Goal: Information Seeking & Learning: Learn about a topic

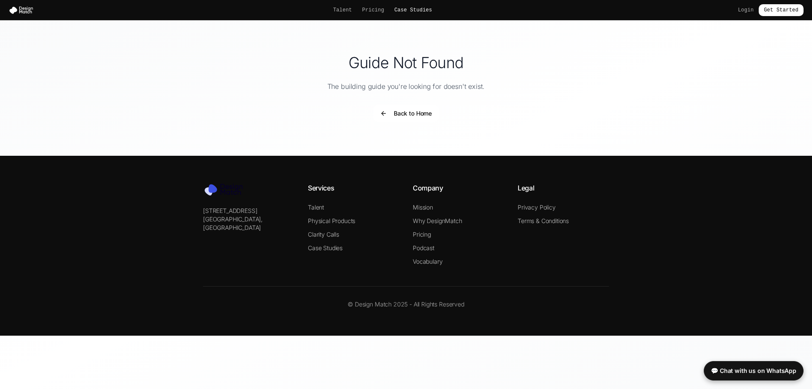
click at [408, 9] on link "Case Studies" at bounding box center [413, 10] width 38 height 7
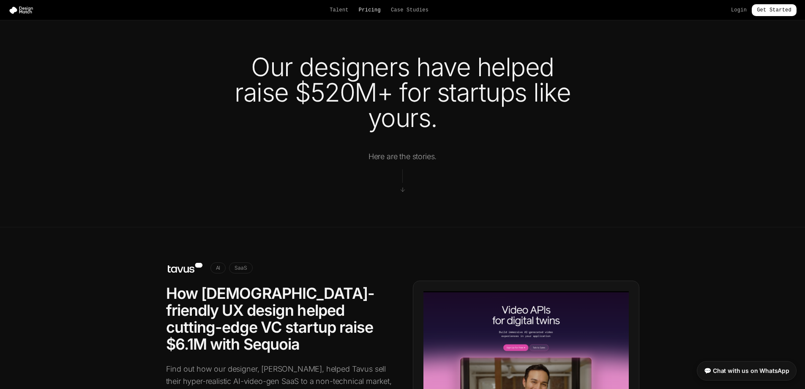
click at [378, 8] on link "Pricing" at bounding box center [370, 10] width 22 height 7
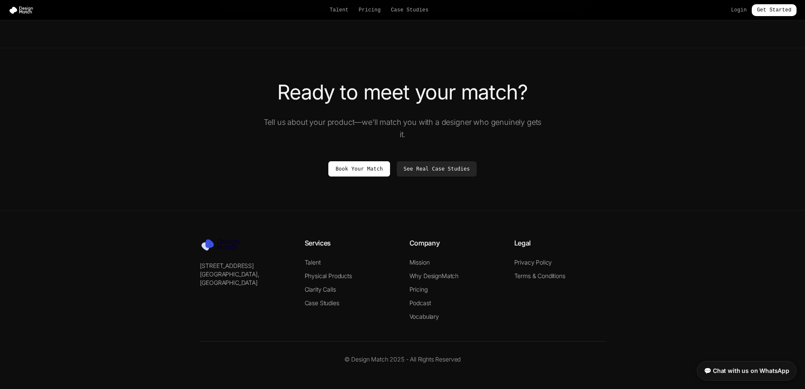
scroll to position [1494, 0]
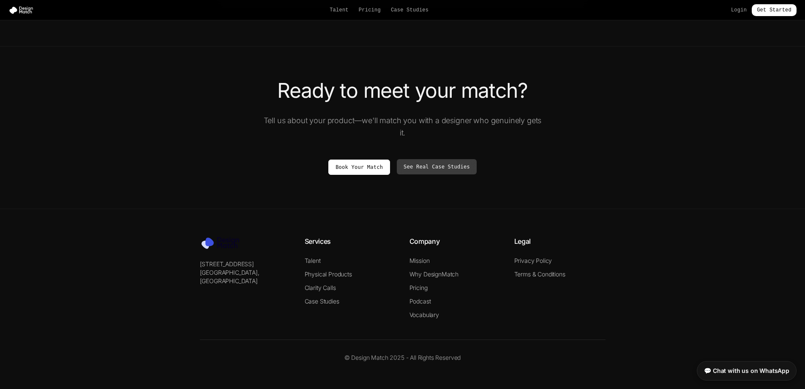
click at [409, 168] on link "See Real Case Studies" at bounding box center [437, 166] width 80 height 15
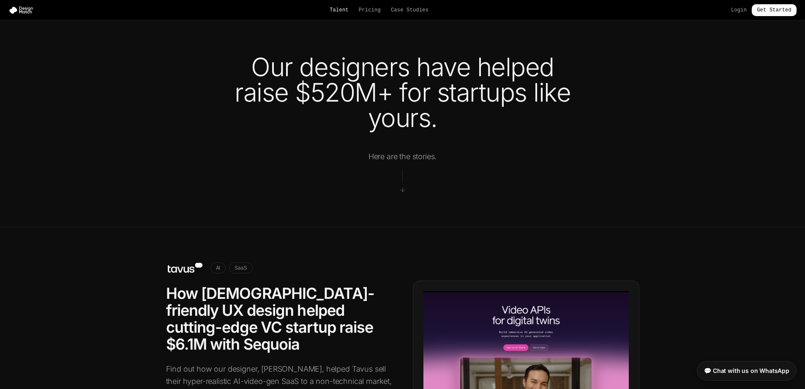
click at [347, 11] on link "Talent" at bounding box center [339, 10] width 19 height 7
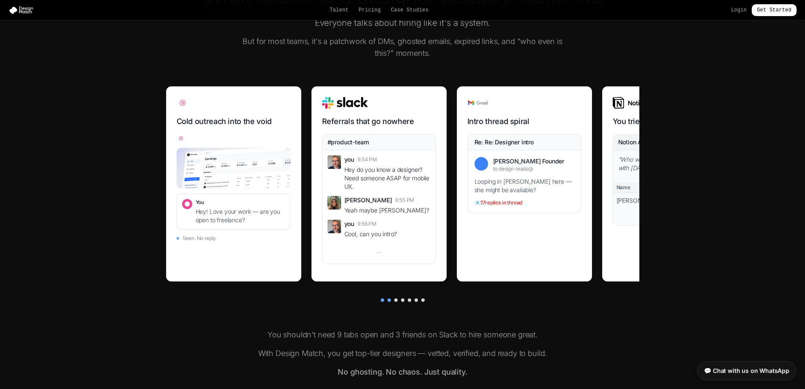
click at [400, 160] on div "you 9:54 PM" at bounding box center [388, 159] width 86 height 8
click at [354, 184] on div "Hey do you know a designer? Need someone ASAP for mobile UX." at bounding box center [388, 177] width 86 height 25
click at [354, 173] on div "Hey do you know a designer? Need someone ASAP for mobile UX." at bounding box center [388, 177] width 86 height 25
click at [358, 132] on div "Referrals that go nowhere #product-team you 9:54 PM Hey do you know a designer?…" at bounding box center [379, 183] width 135 height 195
click at [569, 142] on div "Re: Re: Designer intro" at bounding box center [525, 142] width 100 height 8
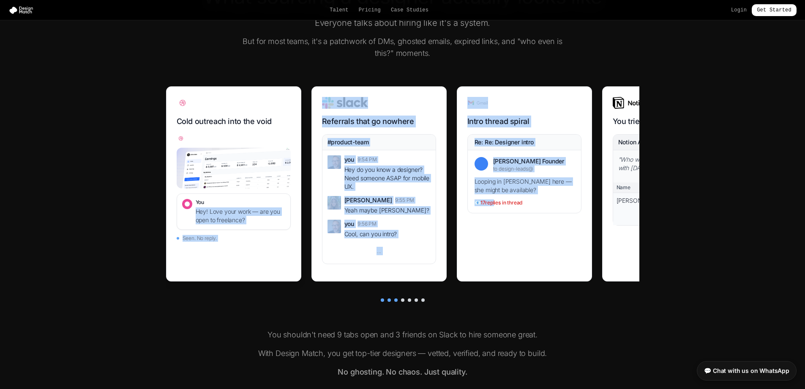
drag, startPoint x: 493, startPoint y: 225, endPoint x: 284, endPoint y: 191, distance: 211.6
click at [284, 191] on div "Cold outreach into the void You Hey! Love your work — are you open to freelance…" at bounding box center [403, 188] width 474 height 205
click at [508, 158] on div "Alex Founder" at bounding box center [533, 161] width 81 height 8
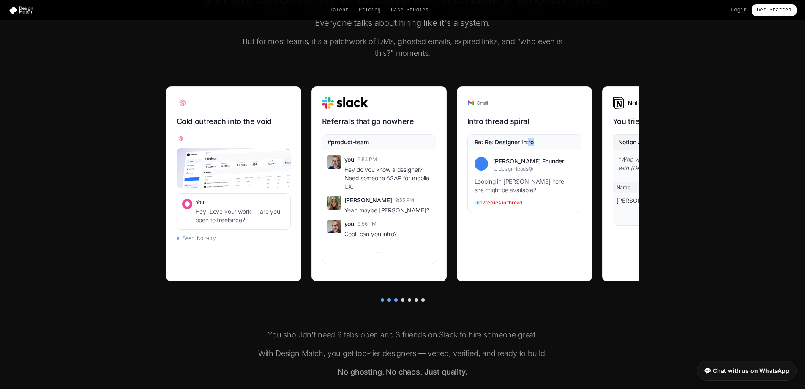
drag, startPoint x: 536, startPoint y: 148, endPoint x: 608, endPoint y: 147, distance: 71.9
click at [608, 147] on div "Cold outreach into the void You Hey! Love your work — are you open to freelance…" at bounding box center [403, 188] width 474 height 205
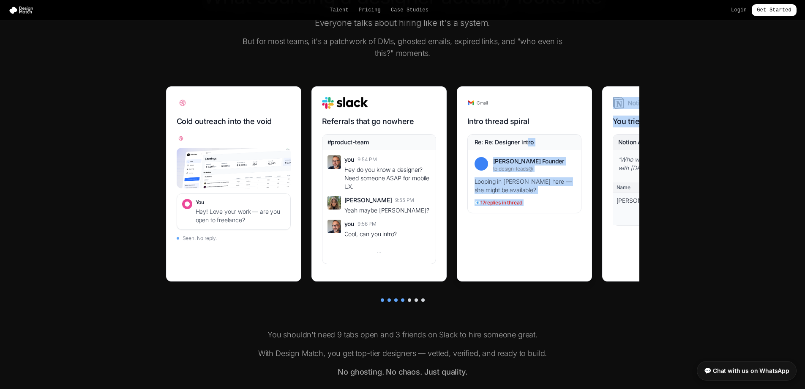
click at [512, 184] on div "Looping in Danielle here — she might be available?" at bounding box center [525, 185] width 100 height 17
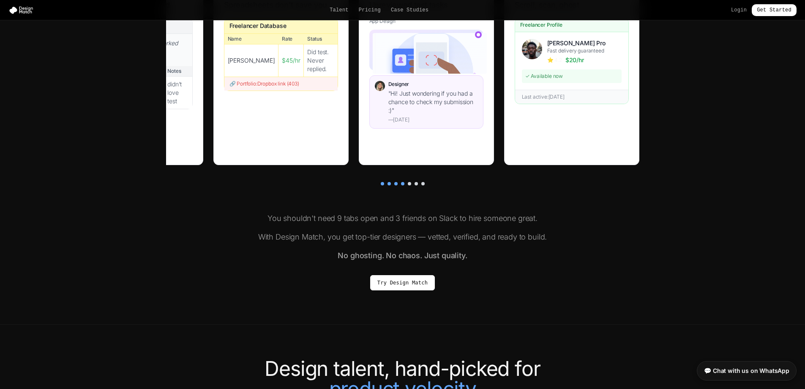
scroll to position [550, 0]
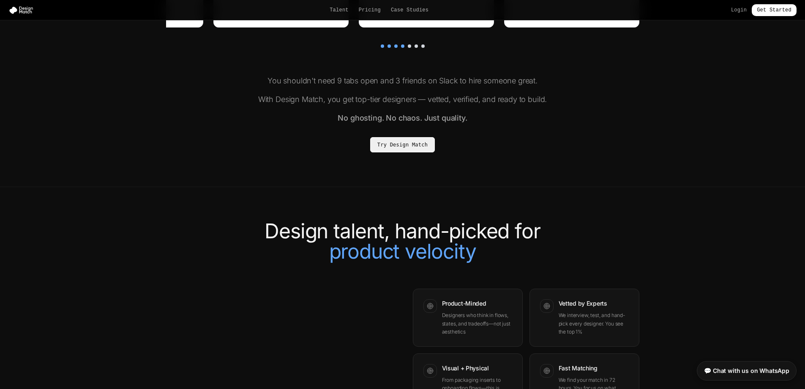
click at [417, 147] on link "Try Design Match" at bounding box center [402, 144] width 65 height 15
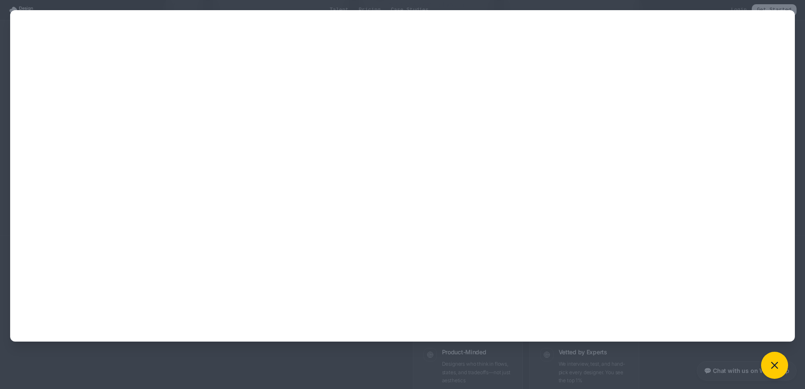
scroll to position [507, 0]
click at [175, 5] on div at bounding box center [402, 194] width 805 height 389
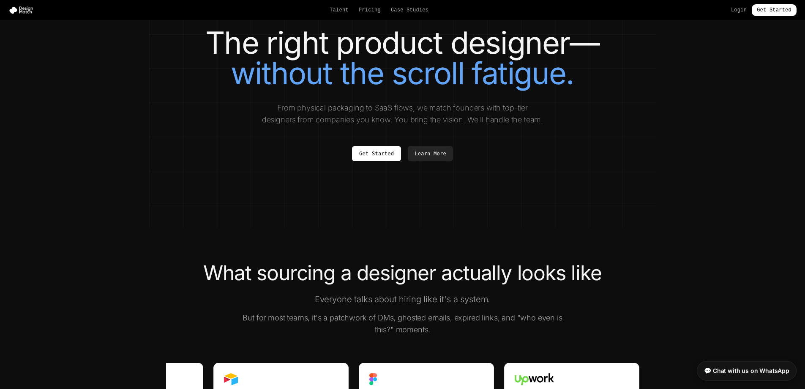
scroll to position [0, 0]
